Goal: Task Accomplishment & Management: Manage account settings

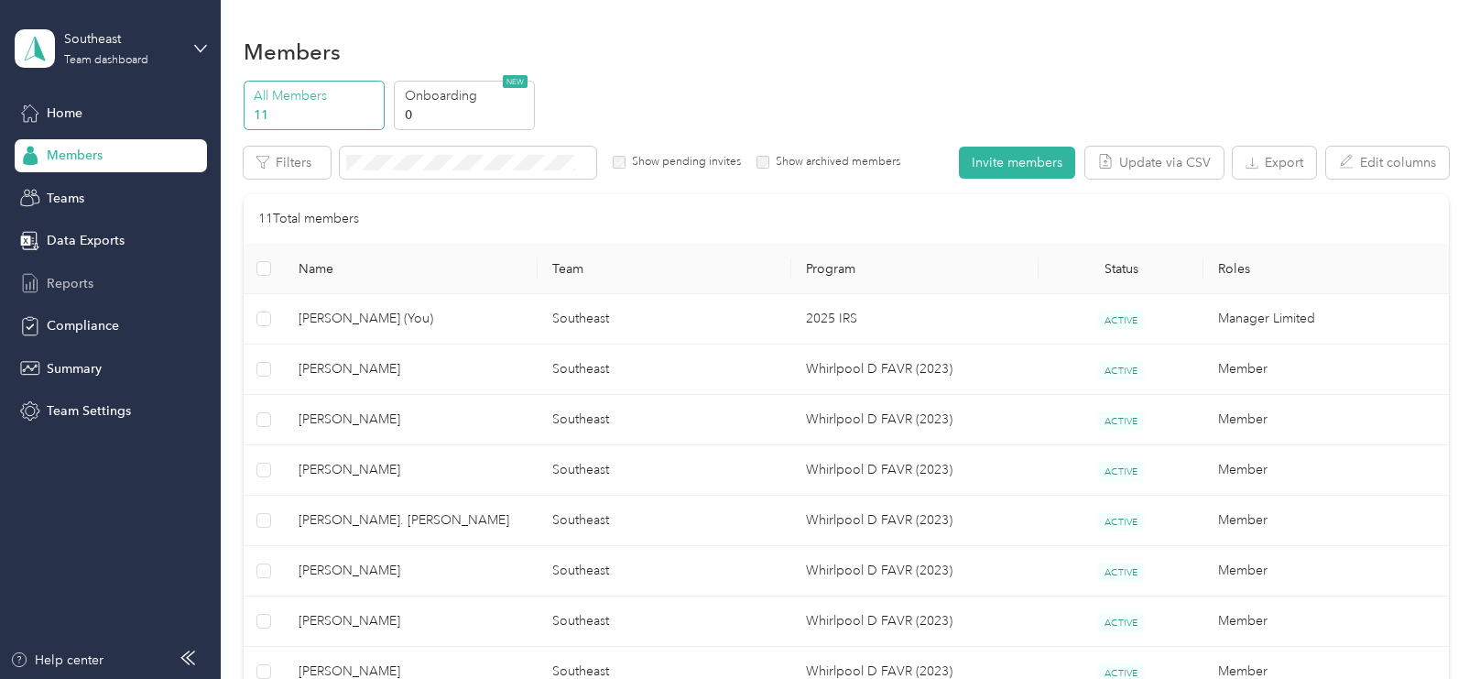
click at [71, 285] on span "Reports" at bounding box center [70, 283] width 47 height 19
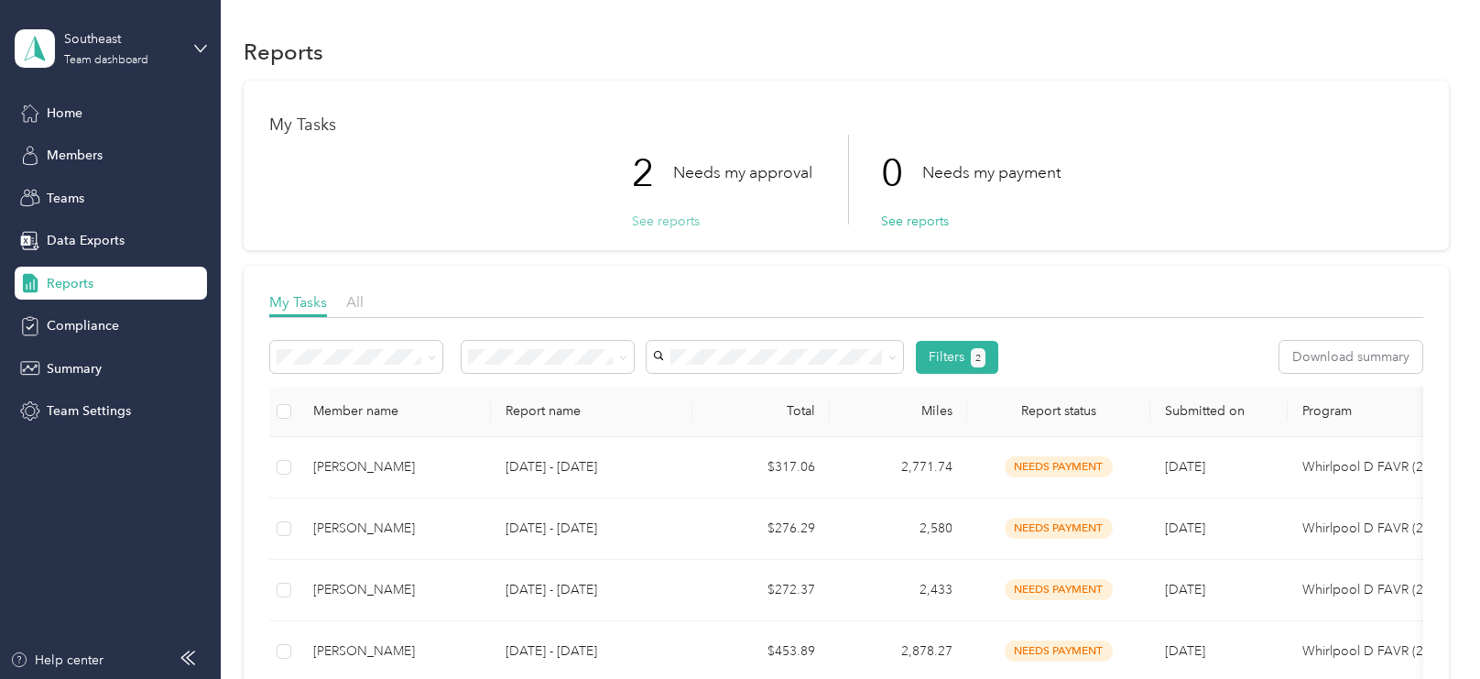
click at [662, 221] on button "See reports" at bounding box center [666, 221] width 68 height 19
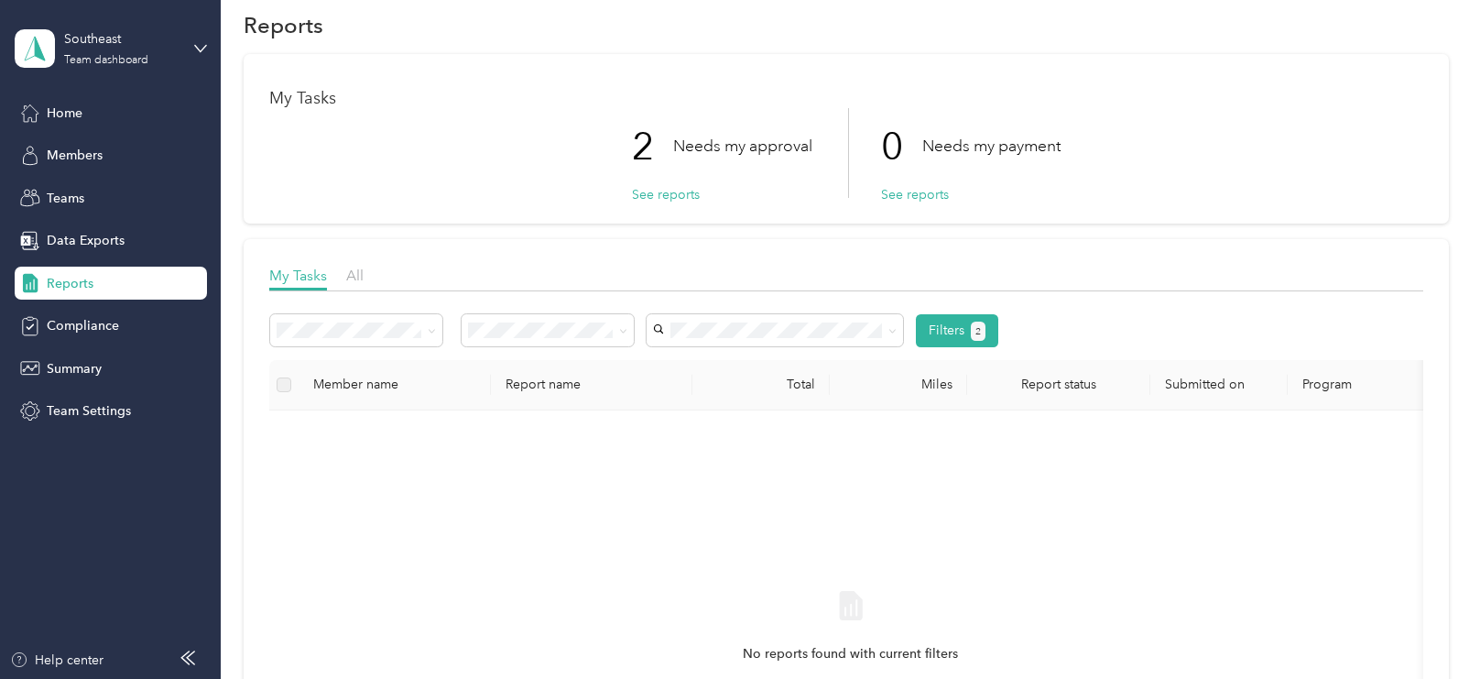
scroll to position [22, 0]
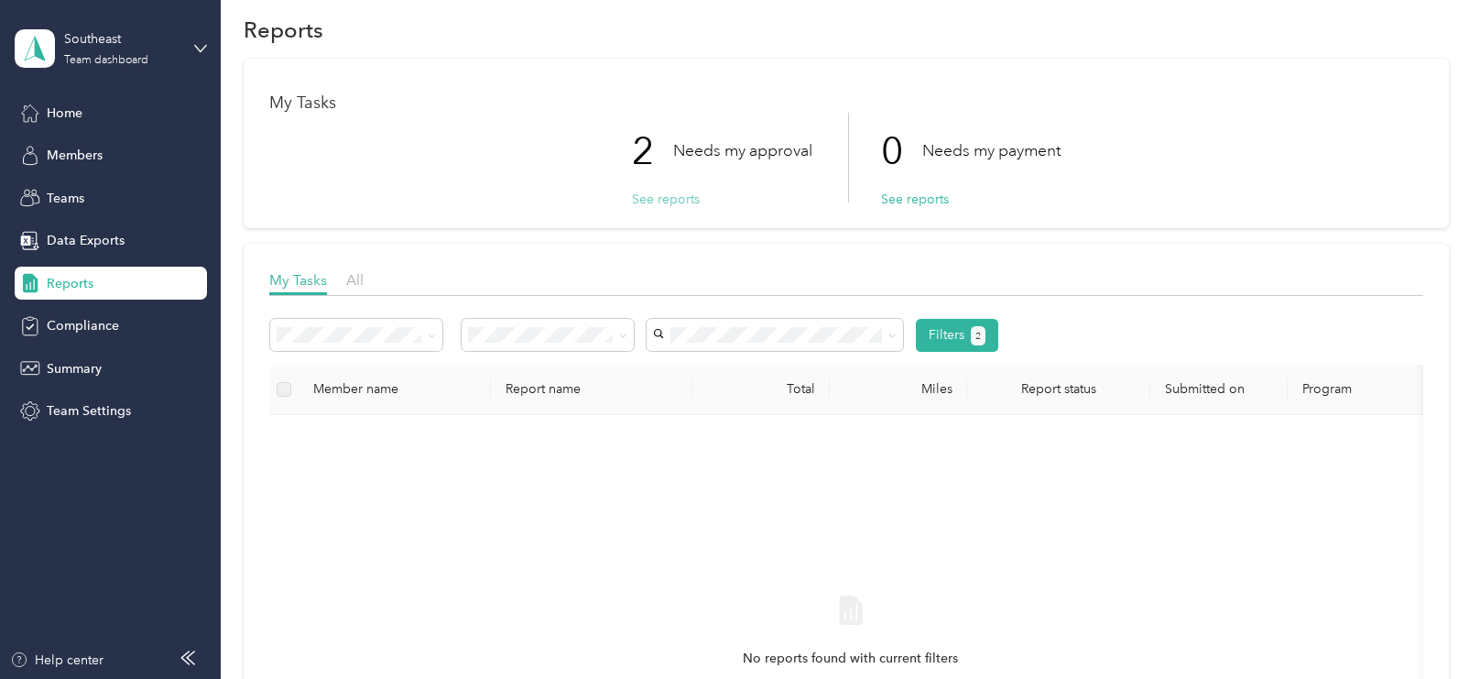
click at [670, 202] on button "See reports" at bounding box center [666, 199] width 68 height 19
click at [953, 341] on button "Filters 2" at bounding box center [957, 335] width 83 height 33
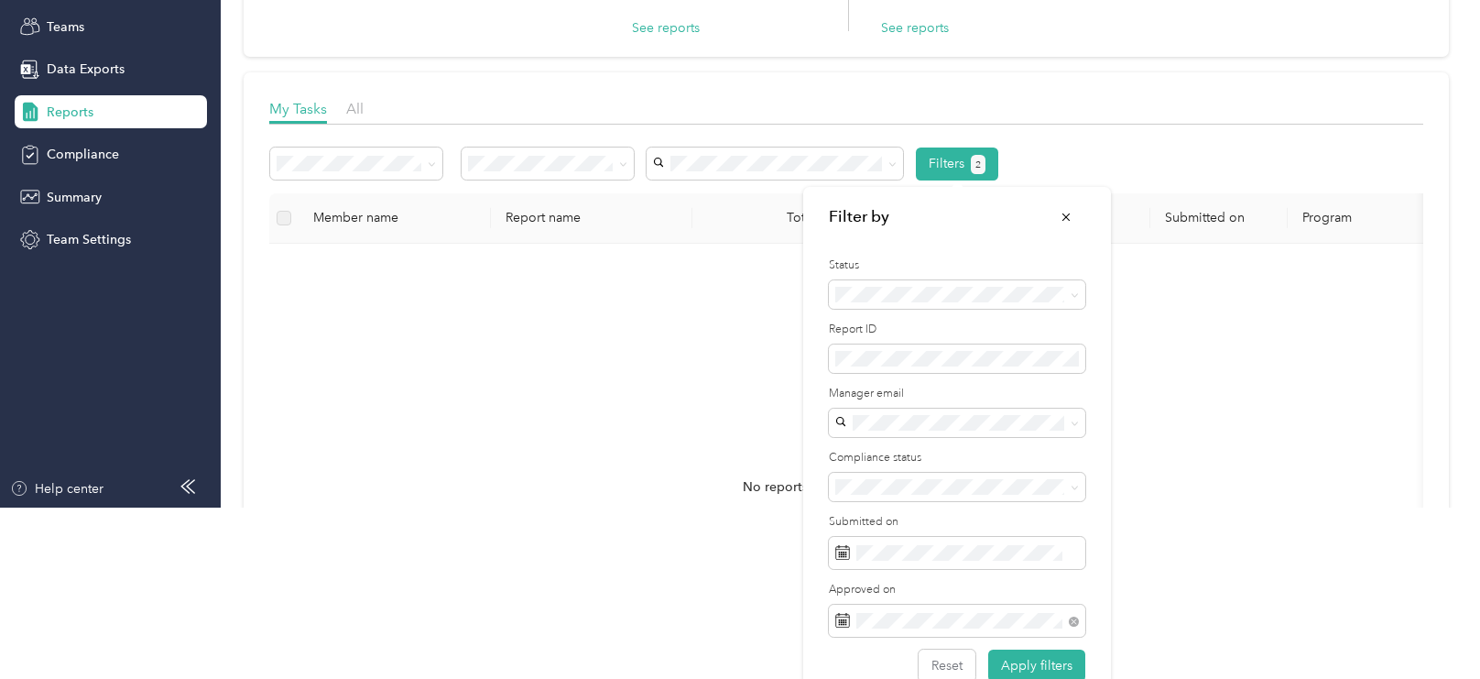
scroll to position [175, 0]
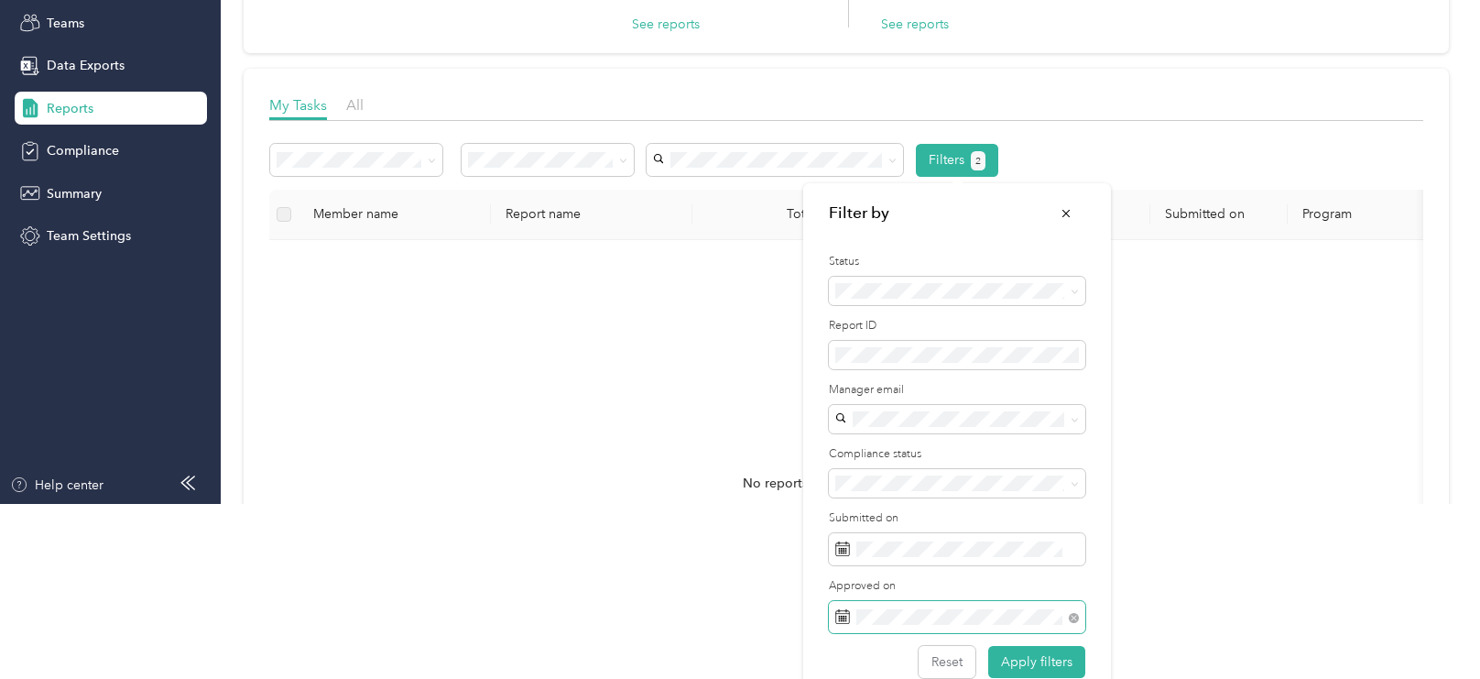
click at [1076, 621] on span at bounding box center [1074, 617] width 10 height 16
click at [958, 660] on button "Reset" at bounding box center [947, 662] width 57 height 32
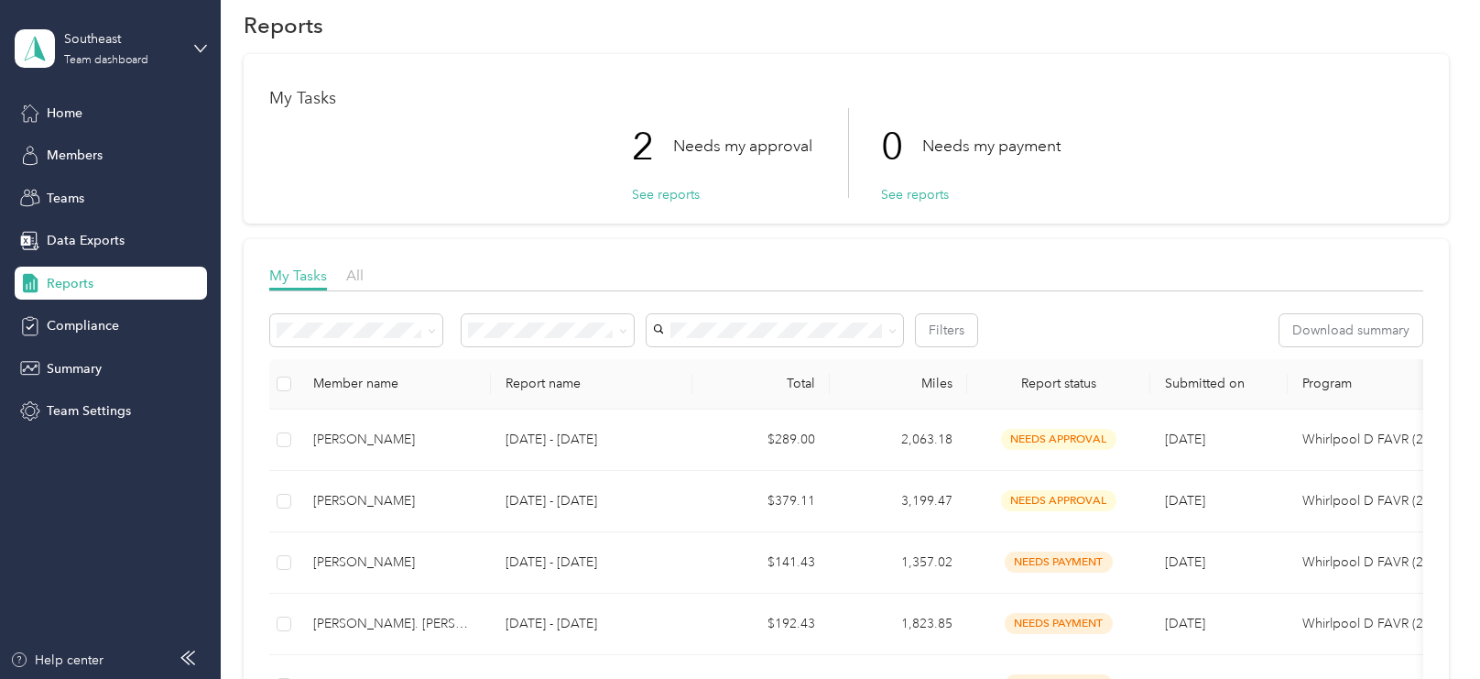
scroll to position [29, 0]
click at [678, 189] on button "See reports" at bounding box center [666, 191] width 68 height 19
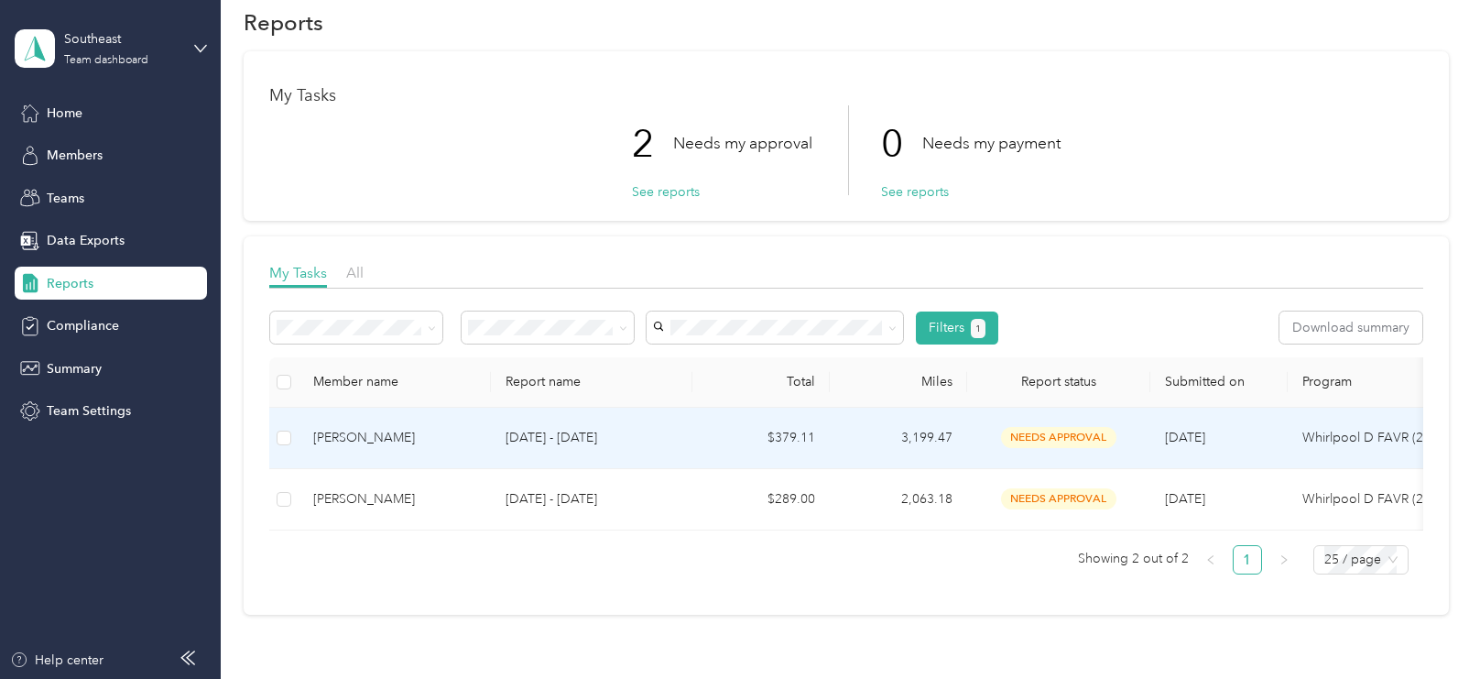
click at [412, 431] on div "[PERSON_NAME]" at bounding box center [394, 438] width 163 height 20
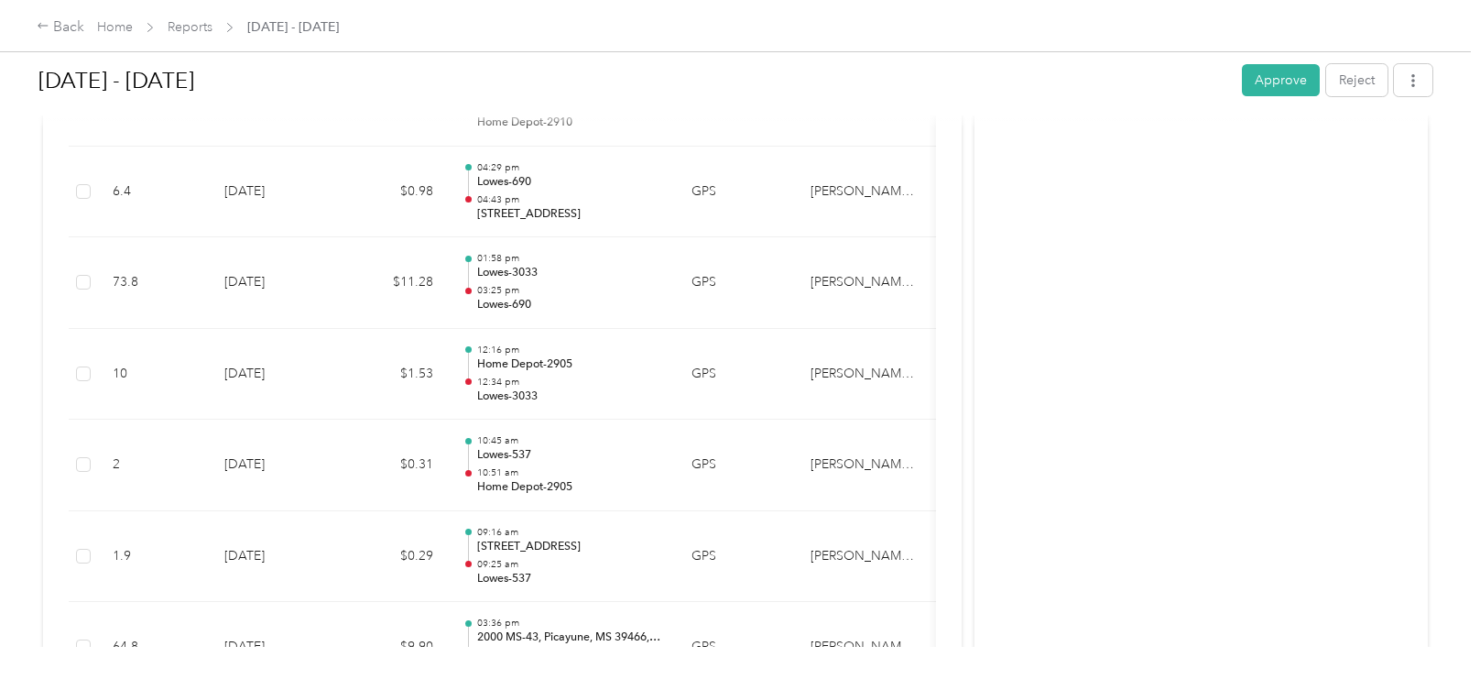
scroll to position [1080, 0]
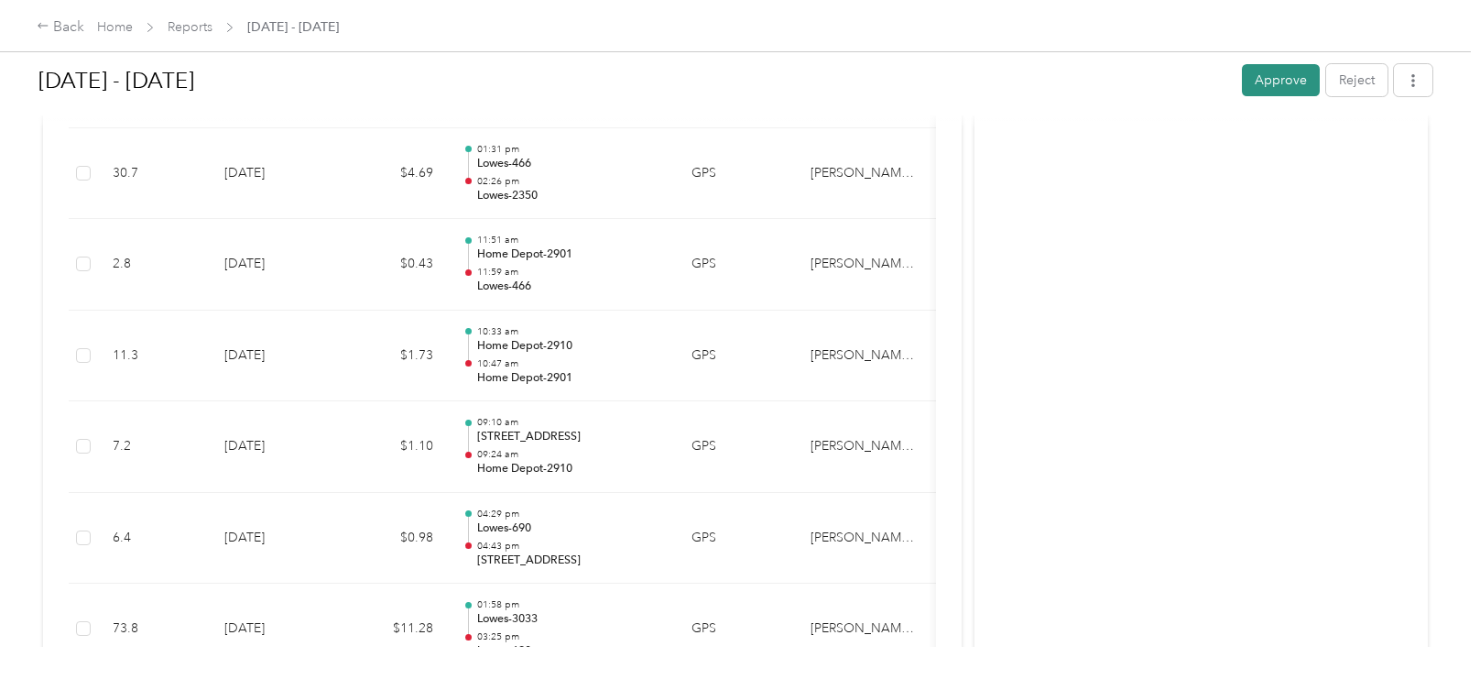
click at [1286, 83] on button "Approve" at bounding box center [1281, 80] width 78 height 32
click at [190, 27] on link "Reports" at bounding box center [190, 27] width 45 height 16
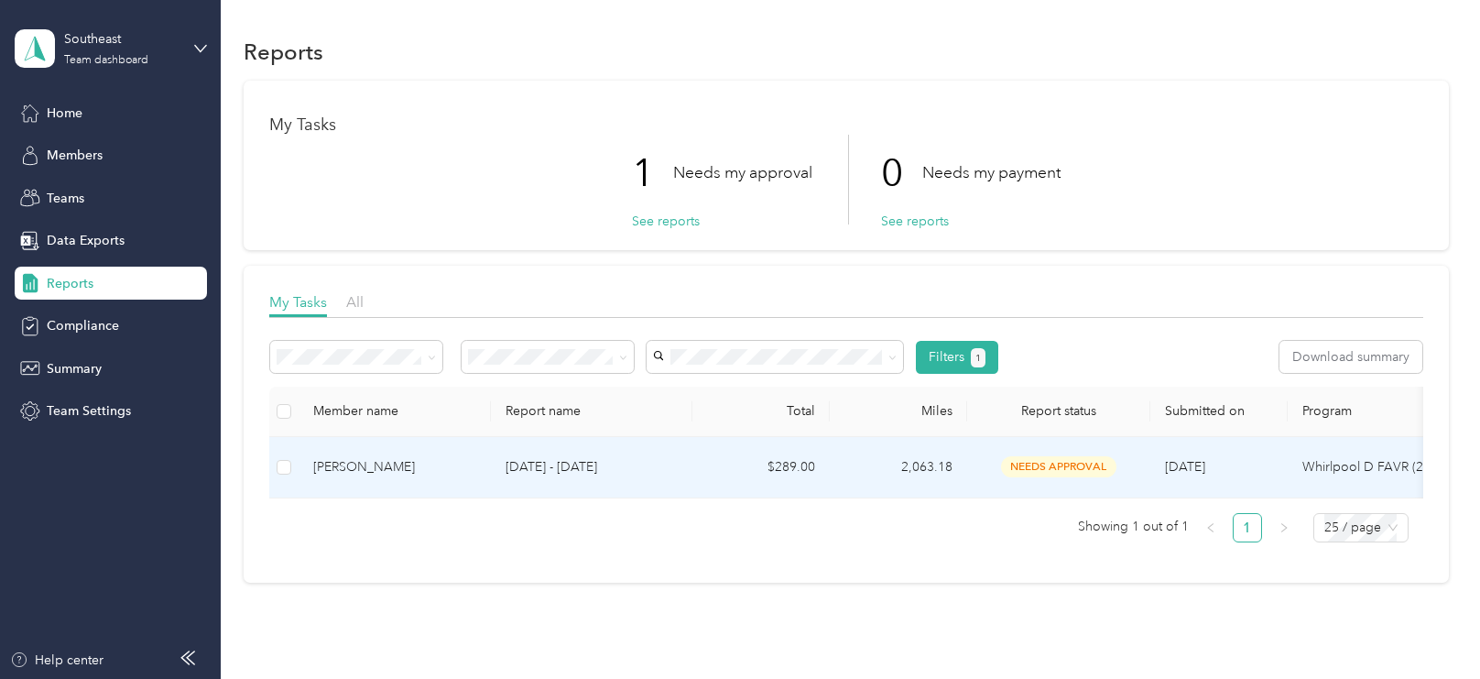
click at [529, 464] on p "[DATE] - [DATE]" at bounding box center [592, 467] width 172 height 20
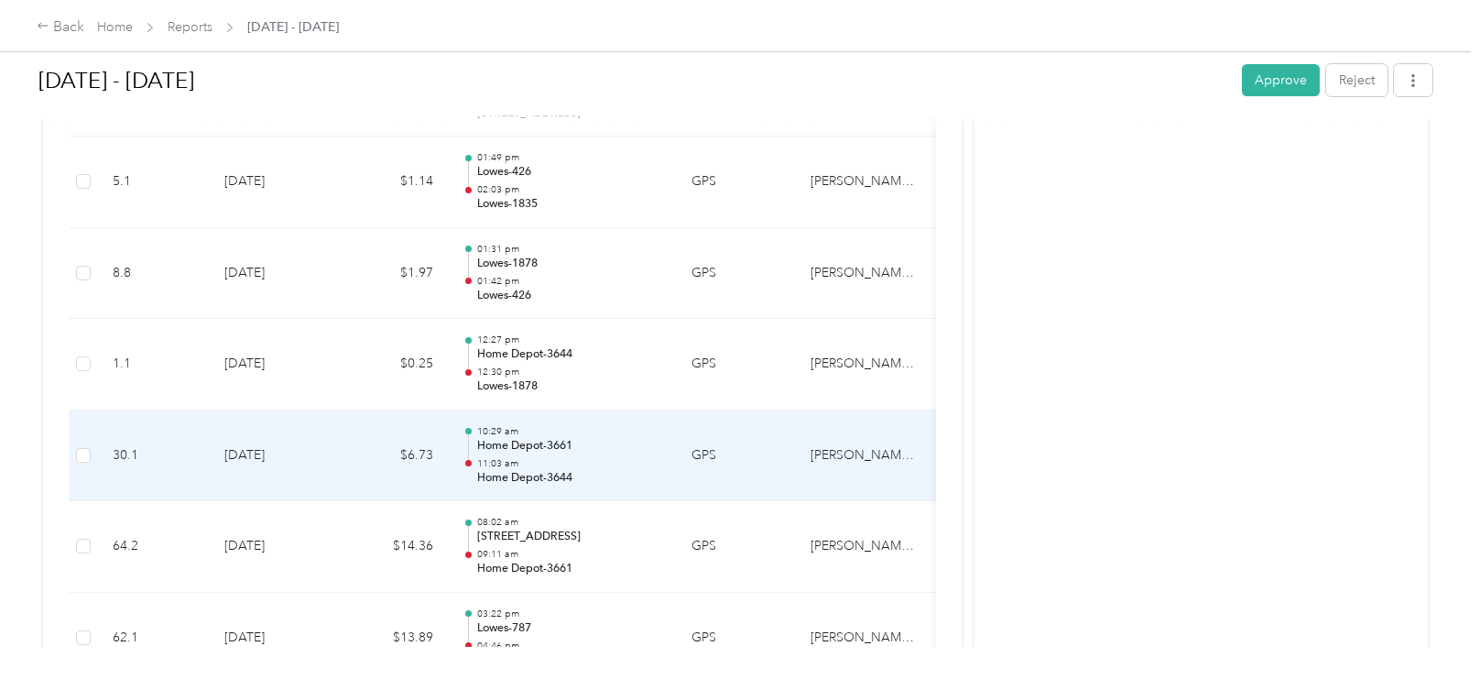
scroll to position [605, 0]
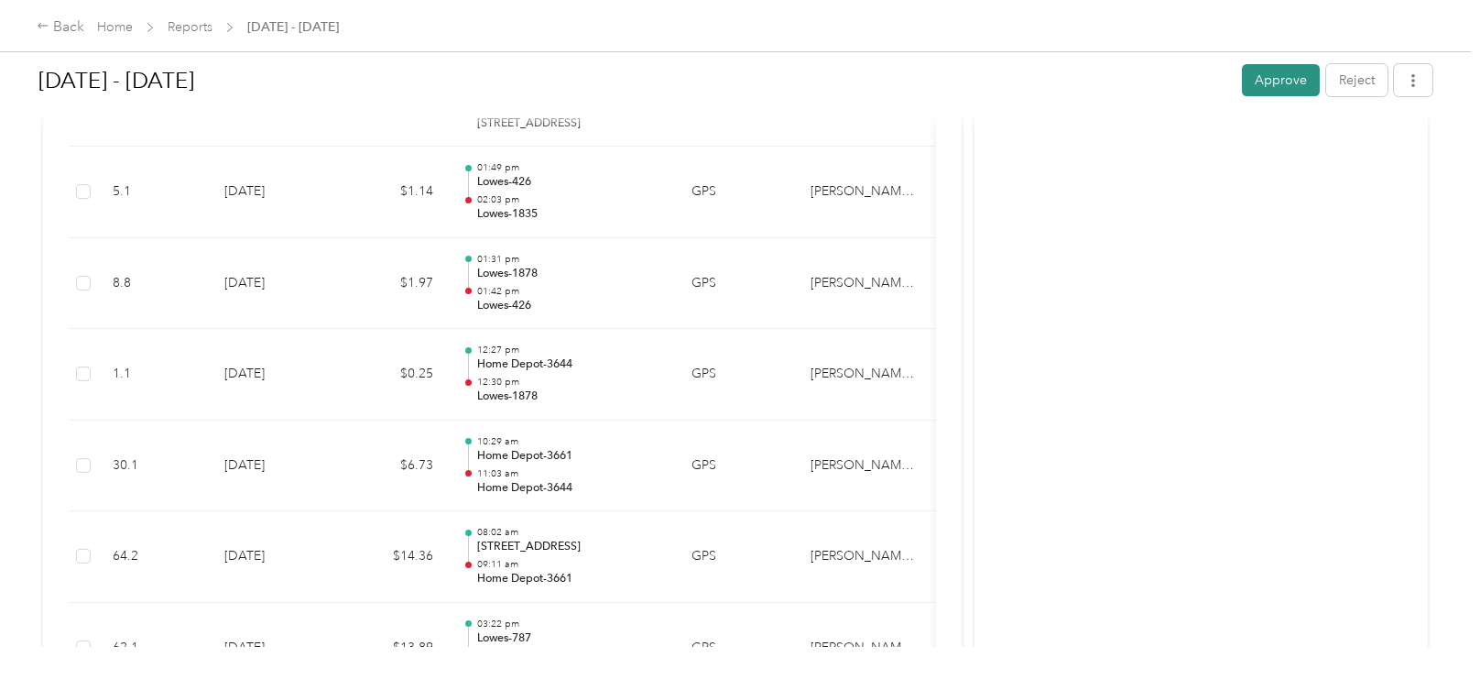
click at [1287, 82] on button "Approve" at bounding box center [1281, 80] width 78 height 32
click at [116, 30] on link "Home" at bounding box center [115, 27] width 36 height 16
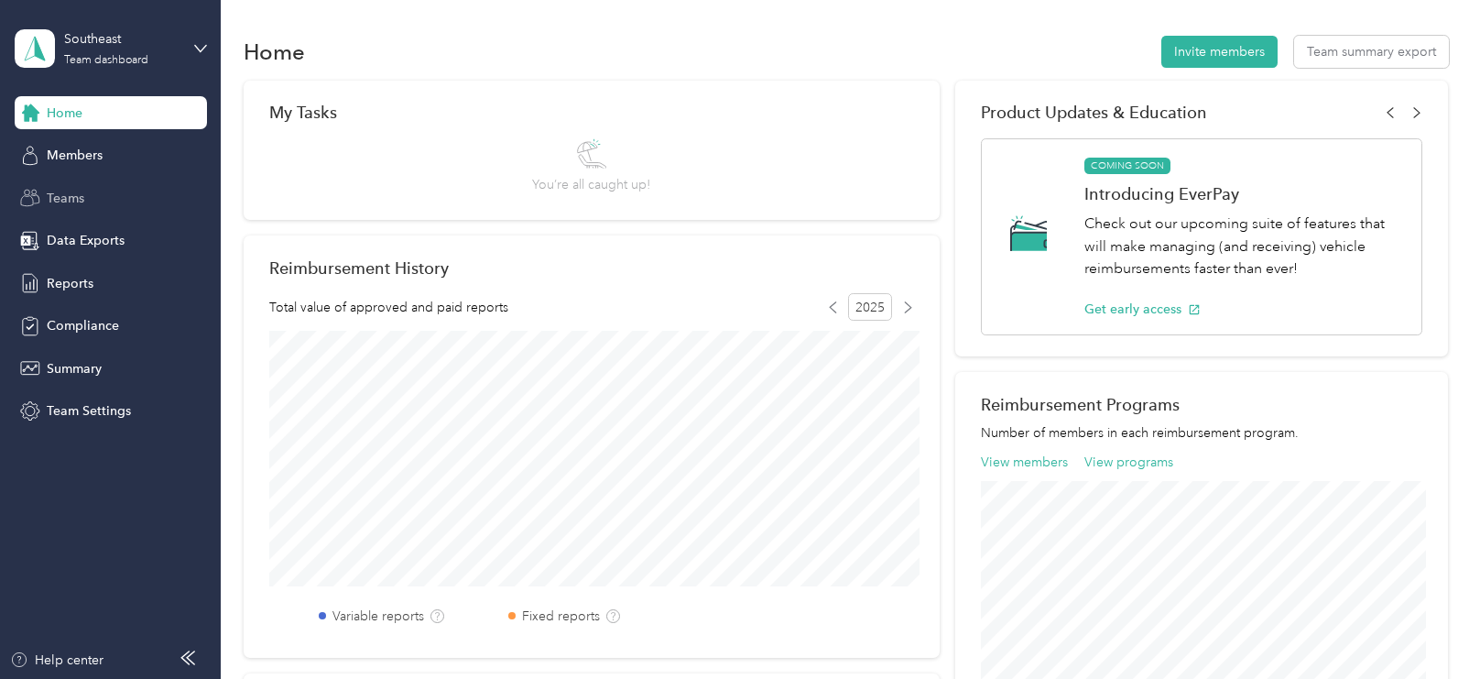
click at [111, 192] on div "Teams" at bounding box center [111, 197] width 192 height 33
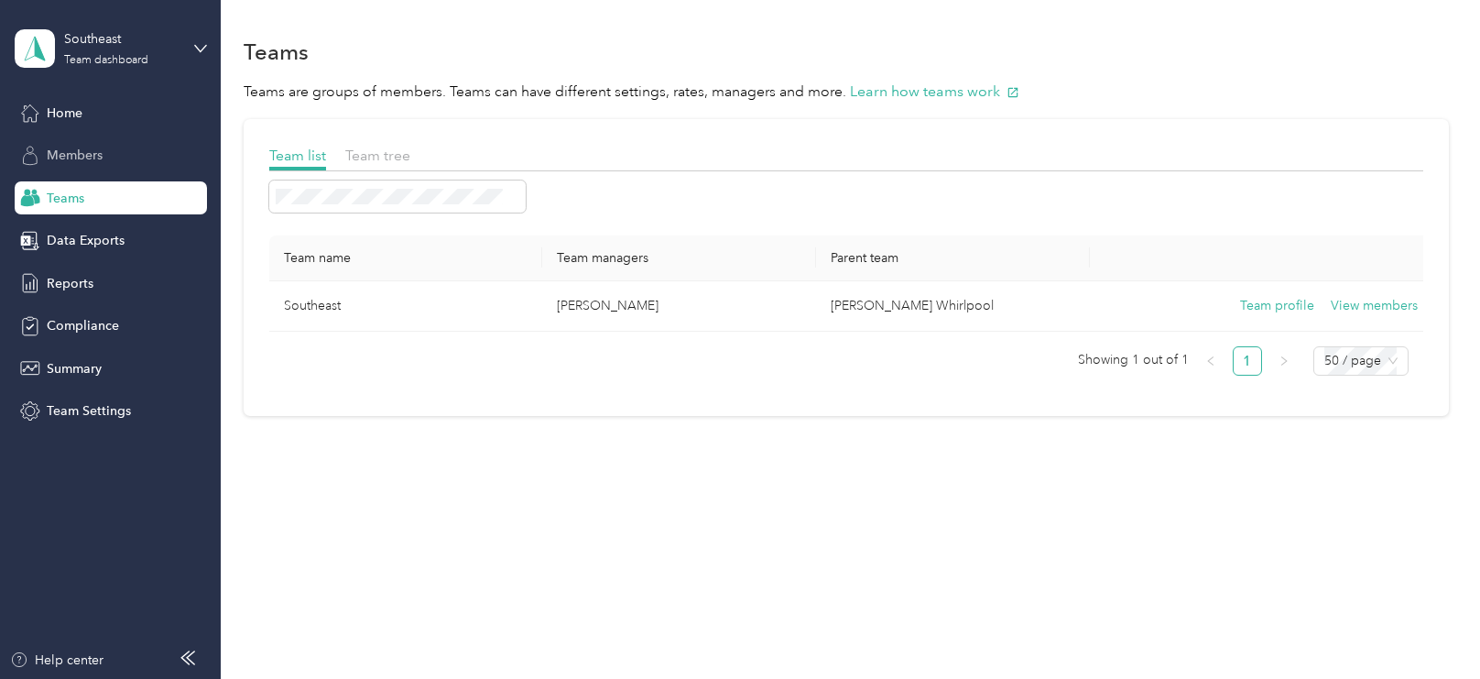
click at [111, 164] on div "Members" at bounding box center [111, 155] width 192 height 33
